Goal: Find contact information: Find contact information

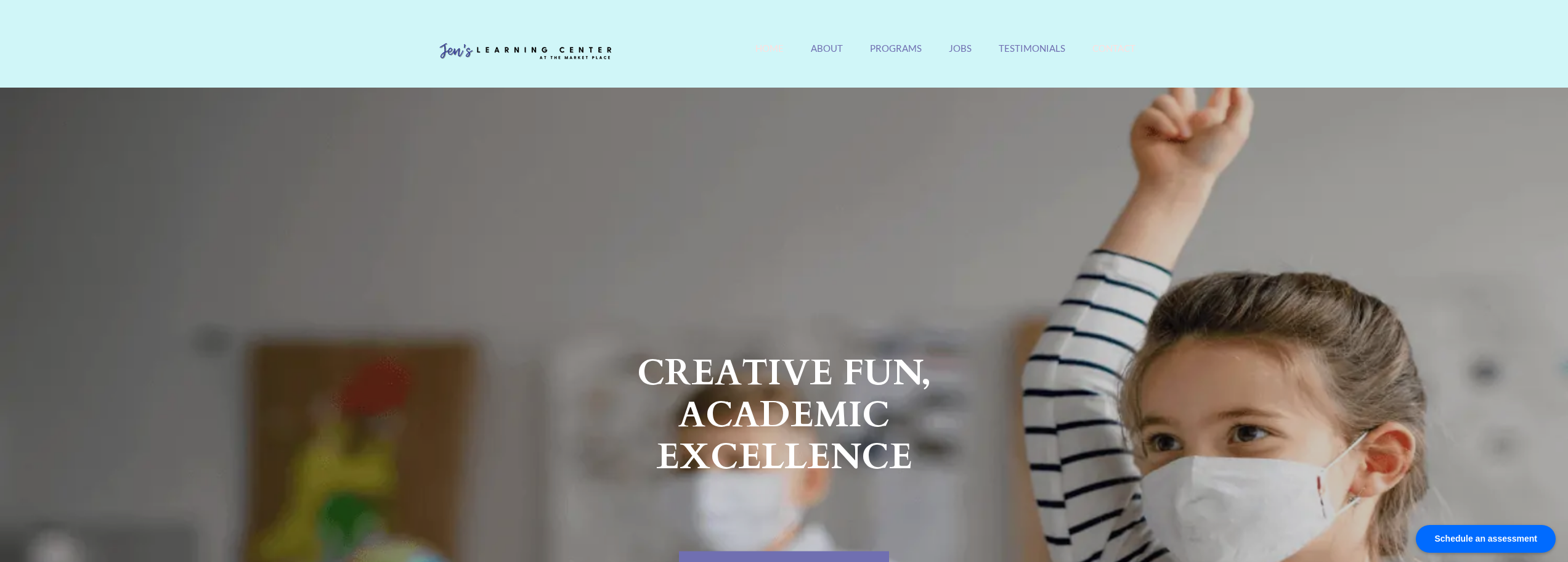
click at [1100, 49] on link "Contact" at bounding box center [1114, 55] width 43 height 26
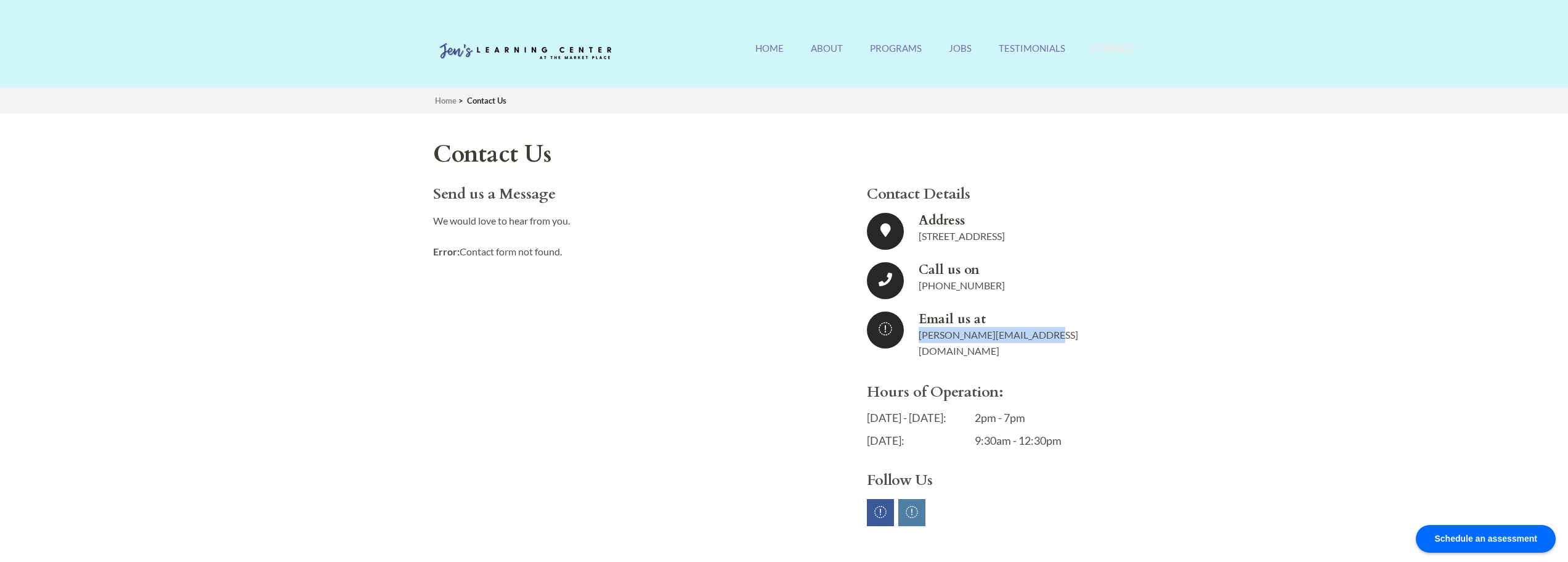
drag, startPoint x: 1055, startPoint y: 334, endPoint x: 919, endPoint y: 341, distance: 136.2
click at [919, 341] on div "Email us at jennifer@jenslearning.com" at bounding box center [1018, 335] width 198 height 48
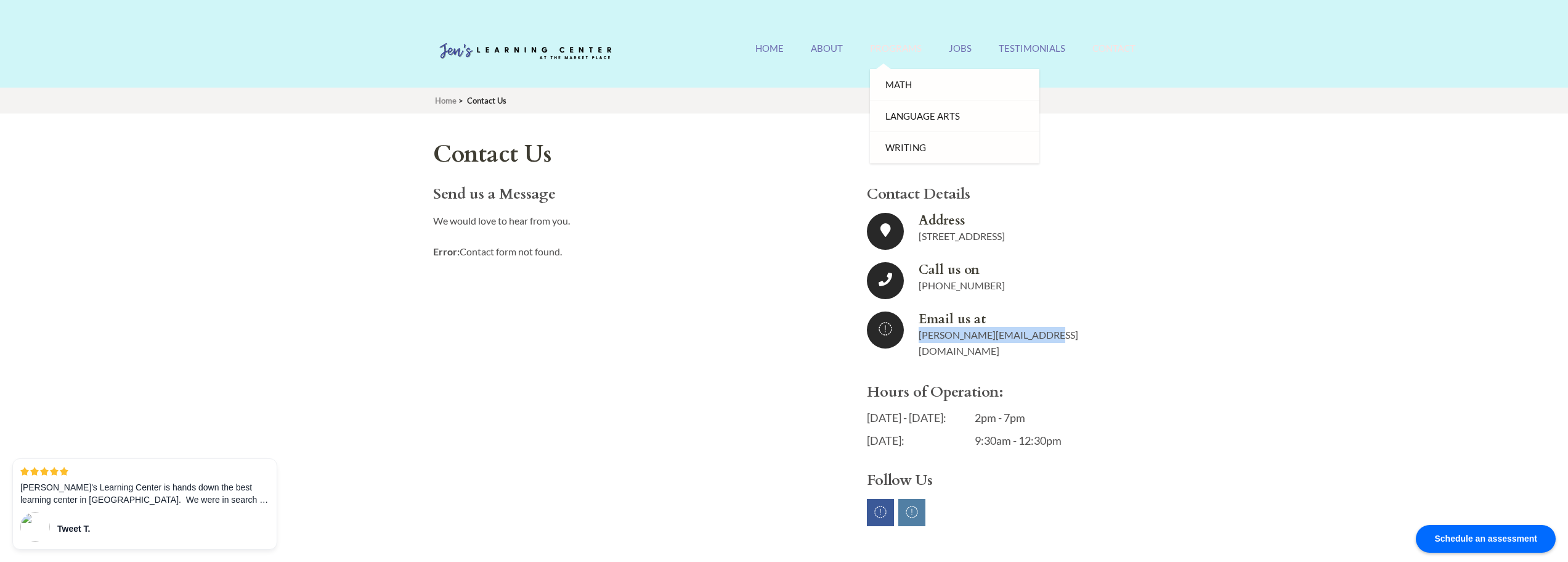
click at [889, 43] on link "Programs" at bounding box center [896, 55] width 51 height 26
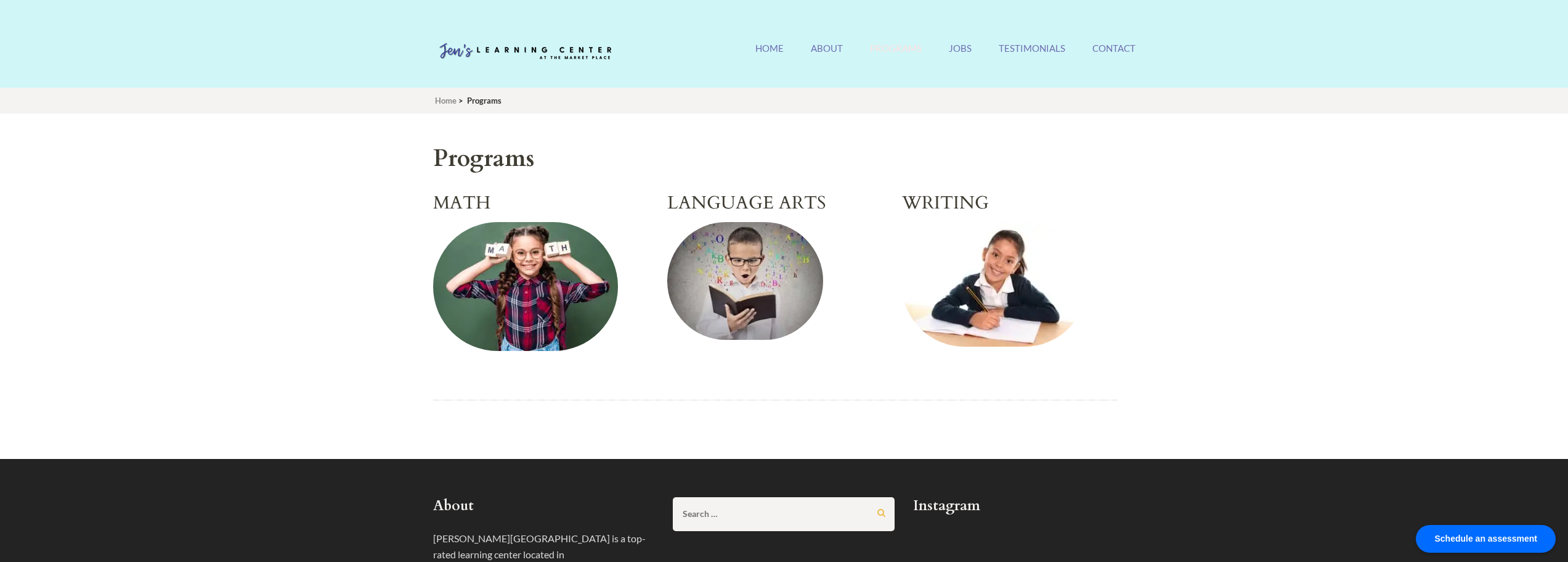
click at [460, 206] on h2 "MATH" at bounding box center [540, 204] width 215 height 22
click at [762, 206] on h2 "LANGUAGE ARTS" at bounding box center [774, 204] width 215 height 22
click at [752, 254] on img at bounding box center [744, 280] width 156 height 118
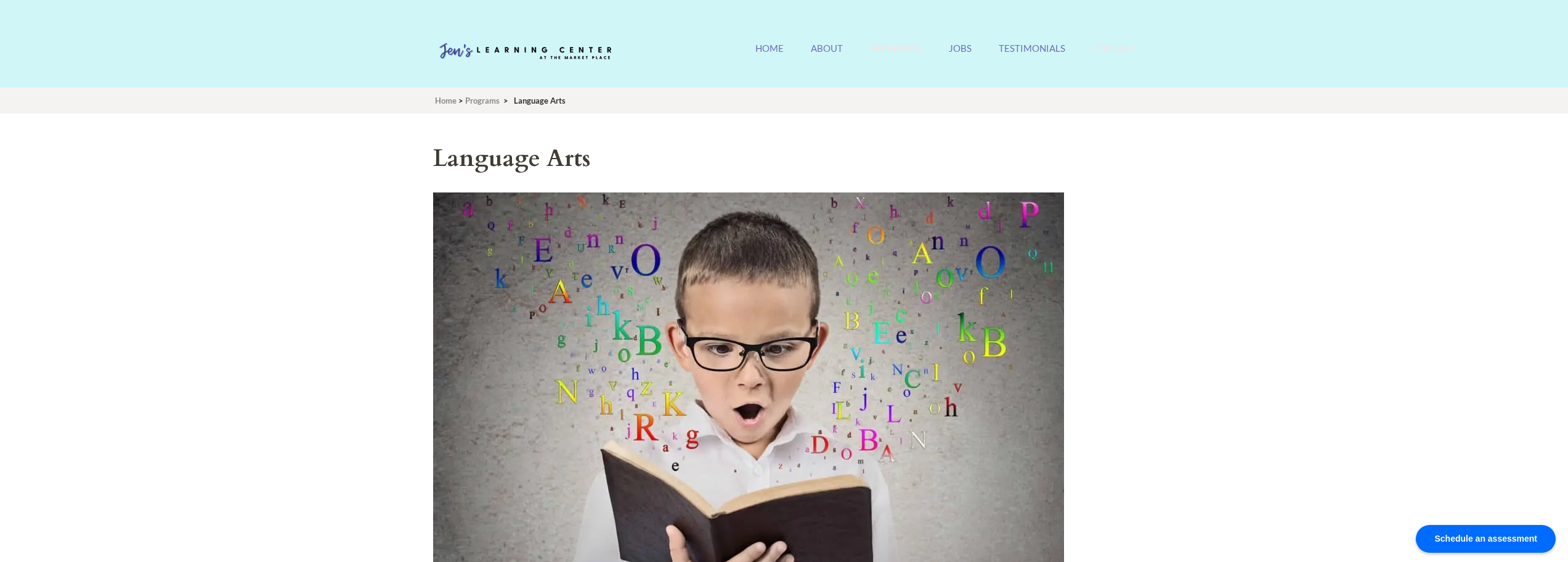
click at [1104, 46] on link "Contact" at bounding box center [1114, 55] width 43 height 26
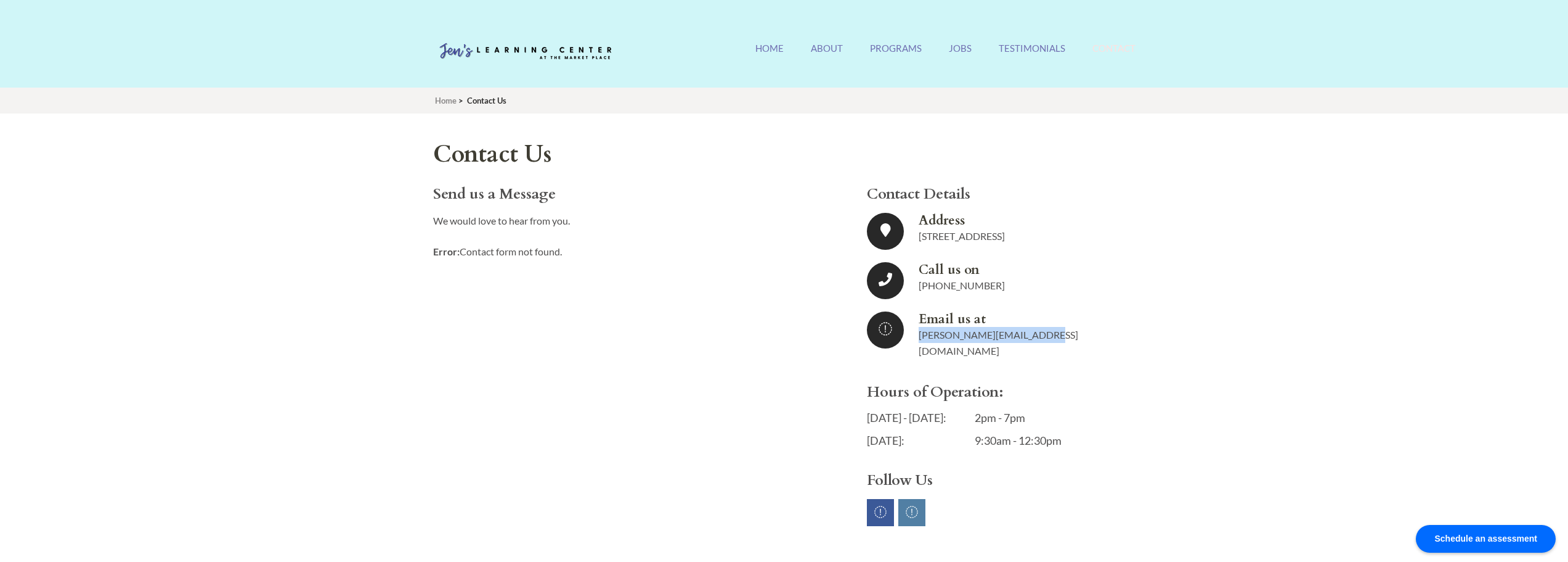
drag, startPoint x: 1044, startPoint y: 335, endPoint x: 919, endPoint y: 343, distance: 125.3
click at [919, 343] on li "Email us at [PERSON_NAME][EMAIL_ADDRESS][DOMAIN_NAME]" at bounding box center [991, 335] width 249 height 48
copy link "[PERSON_NAME][EMAIL_ADDRESS][DOMAIN_NAME]"
